Goal: Task Accomplishment & Management: Use online tool/utility

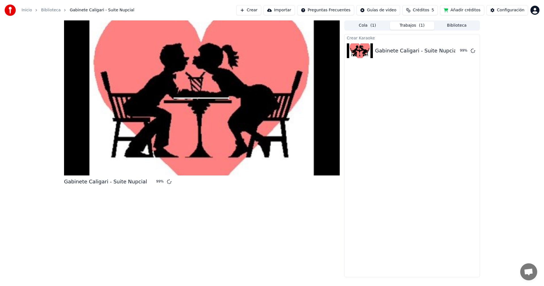
click at [426, 129] on div "Crear Karaoke Gabinete Caligari - Suite Nupcial 99 %" at bounding box center [412, 155] width 136 height 243
click at [451, 52] on div "99 %" at bounding box center [459, 50] width 18 height 7
click at [406, 51] on div "Gabinete Caligari - Suite Nupcial" at bounding box center [416, 51] width 83 height 8
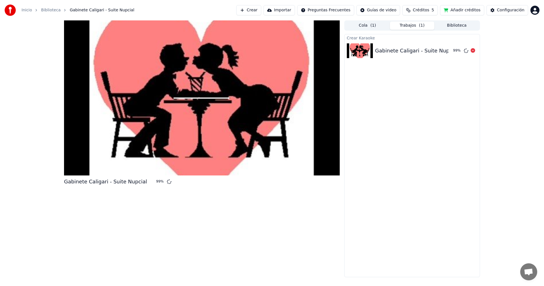
click at [358, 51] on img at bounding box center [360, 50] width 26 height 15
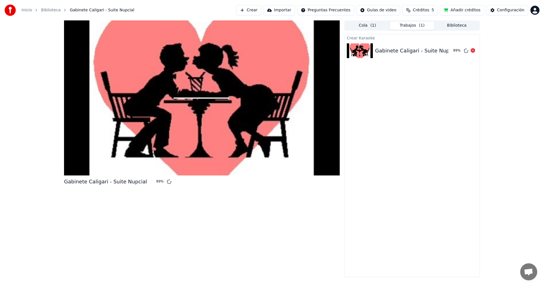
click at [358, 51] on img at bounding box center [360, 50] width 26 height 15
click at [414, 23] on button "Trabajos ( 1 )" at bounding box center [412, 26] width 45 height 8
click at [368, 26] on button "Cola ( 1 )" at bounding box center [367, 26] width 45 height 8
click at [415, 27] on button "Trabajos ( 1 )" at bounding box center [412, 26] width 45 height 8
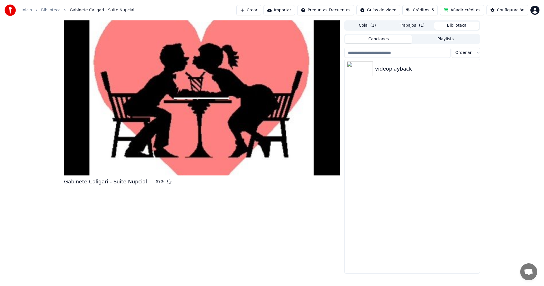
click at [454, 25] on button "Biblioteca" at bounding box center [456, 26] width 45 height 8
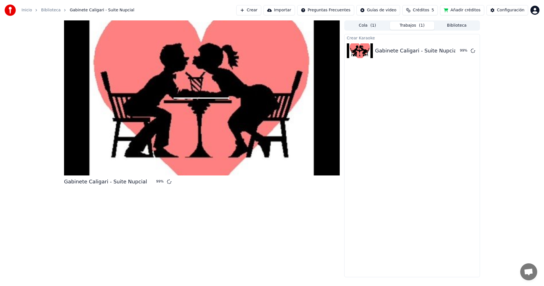
click at [413, 26] on button "Trabajos ( 1 )" at bounding box center [412, 26] width 45 height 8
click at [425, 52] on div "Gabinete Caligari - Suite Nupcial" at bounding box center [416, 51] width 83 height 8
click at [422, 11] on span "Créditos" at bounding box center [421, 10] width 16 height 6
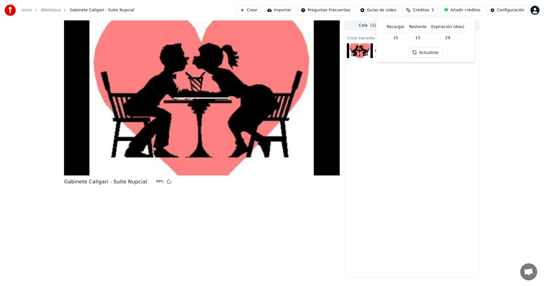
click at [421, 53] on button "Actualizar" at bounding box center [425, 52] width 34 height 10
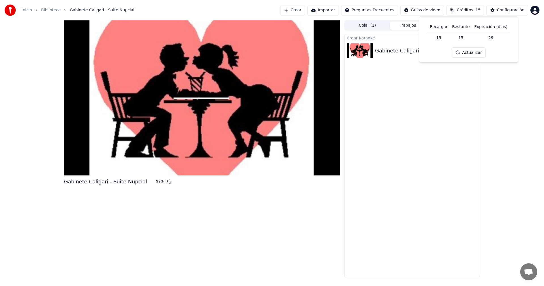
click at [452, 80] on div "Crear Karaoke Gabinete Caligari - Suite Nupcial 99 %" at bounding box center [412, 155] width 136 height 243
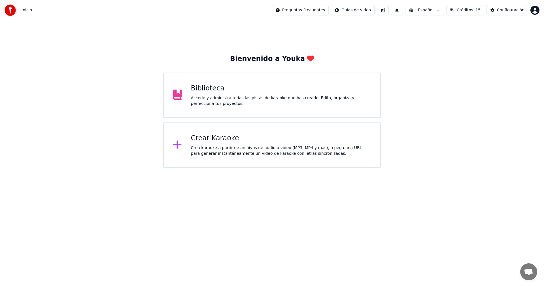
click at [208, 98] on div "Accede y administra todas las pistas de karaoke que has creado. Edita, organiza…" at bounding box center [281, 100] width 180 height 11
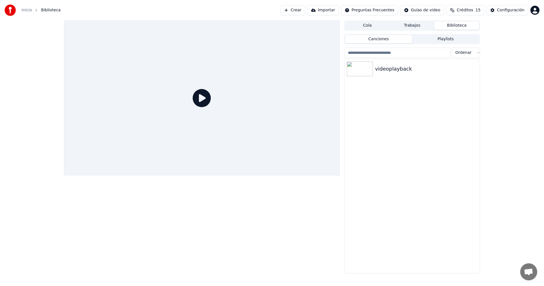
click at [416, 25] on button "Trabajos" at bounding box center [412, 26] width 45 height 8
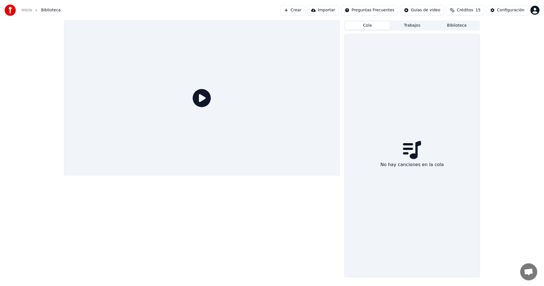
click at [368, 25] on button "Cola" at bounding box center [367, 26] width 45 height 8
click at [405, 24] on button "Trabajos" at bounding box center [412, 26] width 45 height 8
click at [457, 25] on button "Biblioteca" at bounding box center [456, 26] width 45 height 8
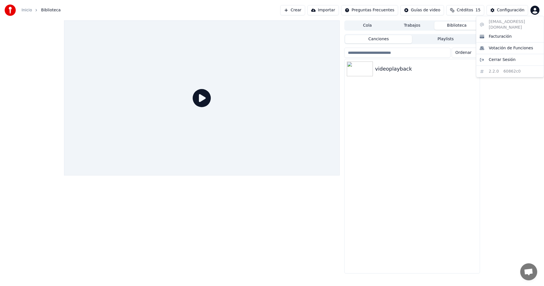
click at [535, 7] on html "Inicio Biblioteca Crear Importar Preguntas Frecuentes Guías de video Créditos 1…" at bounding box center [272, 143] width 544 height 286
click at [502, 45] on span "Votación de Funciones" at bounding box center [510, 48] width 44 height 6
